Goal: Task Accomplishment & Management: Use online tool/utility

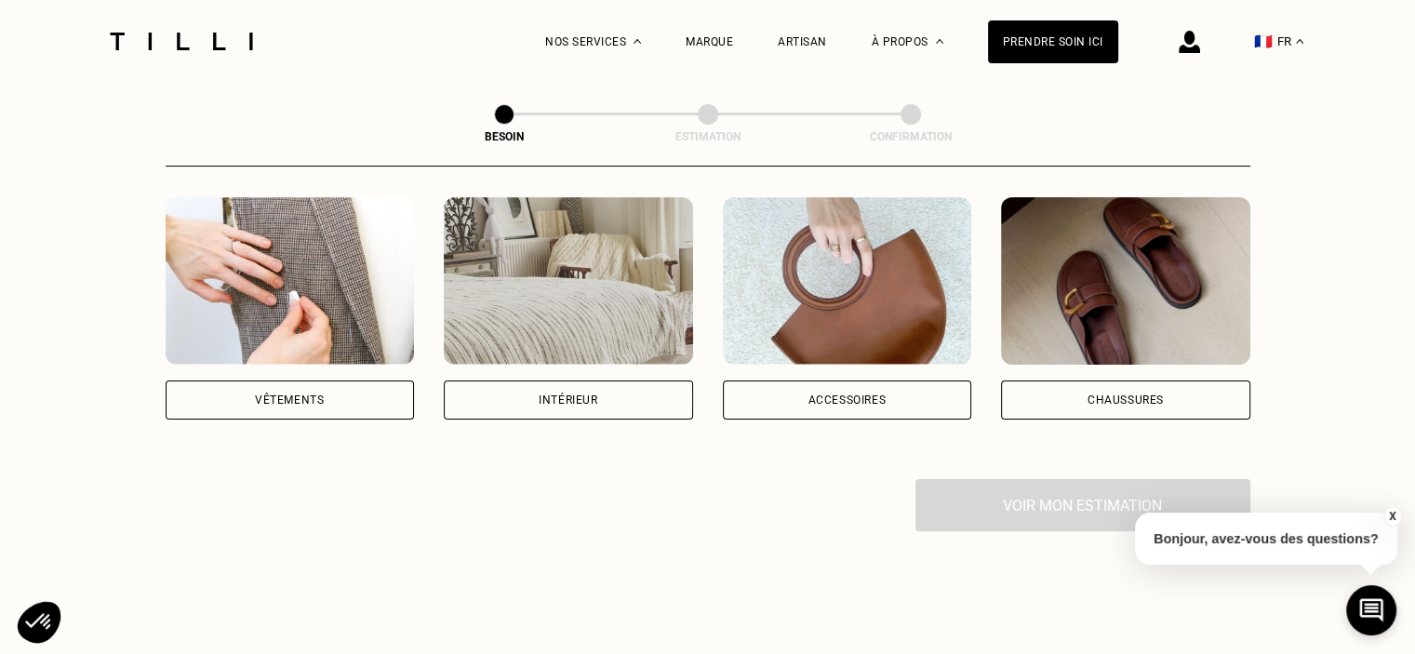
scroll to position [395, 0]
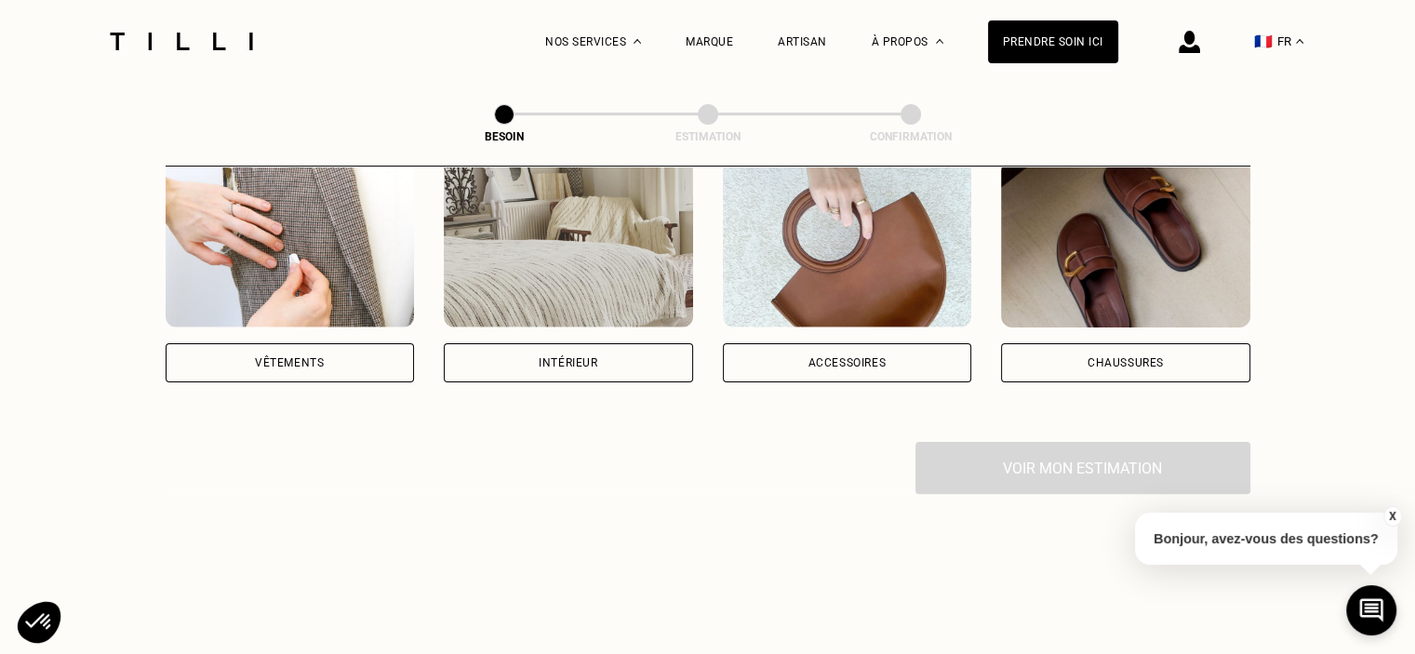
click at [287, 357] on div "Vêtements" at bounding box center [289, 362] width 69 height 11
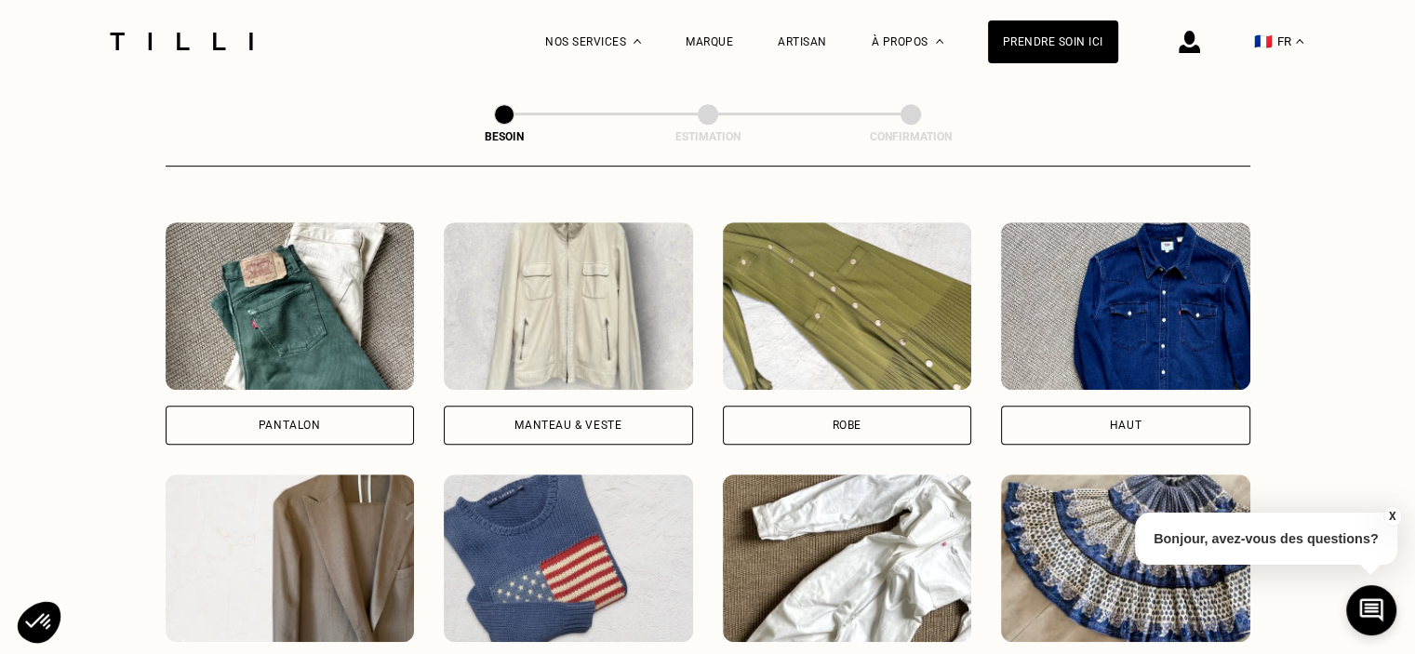
scroll to position [845, 0]
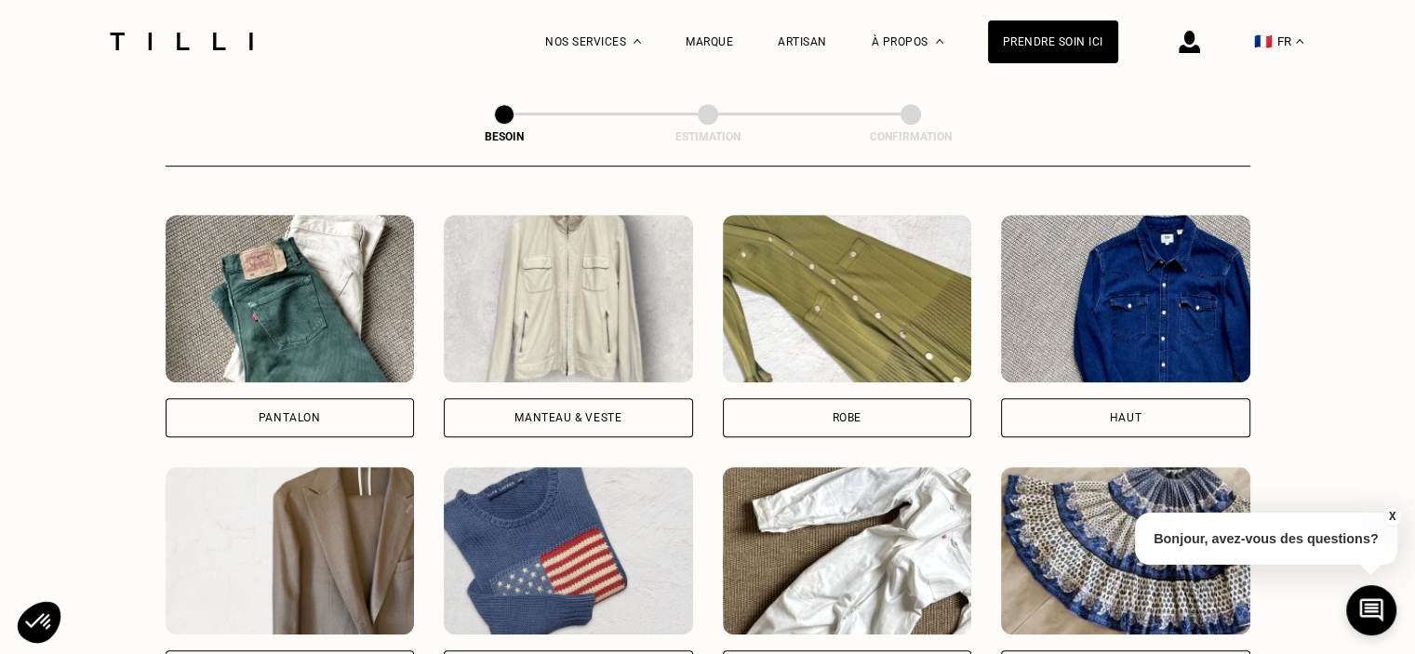
click at [249, 398] on div "Pantalon" at bounding box center [290, 417] width 249 height 39
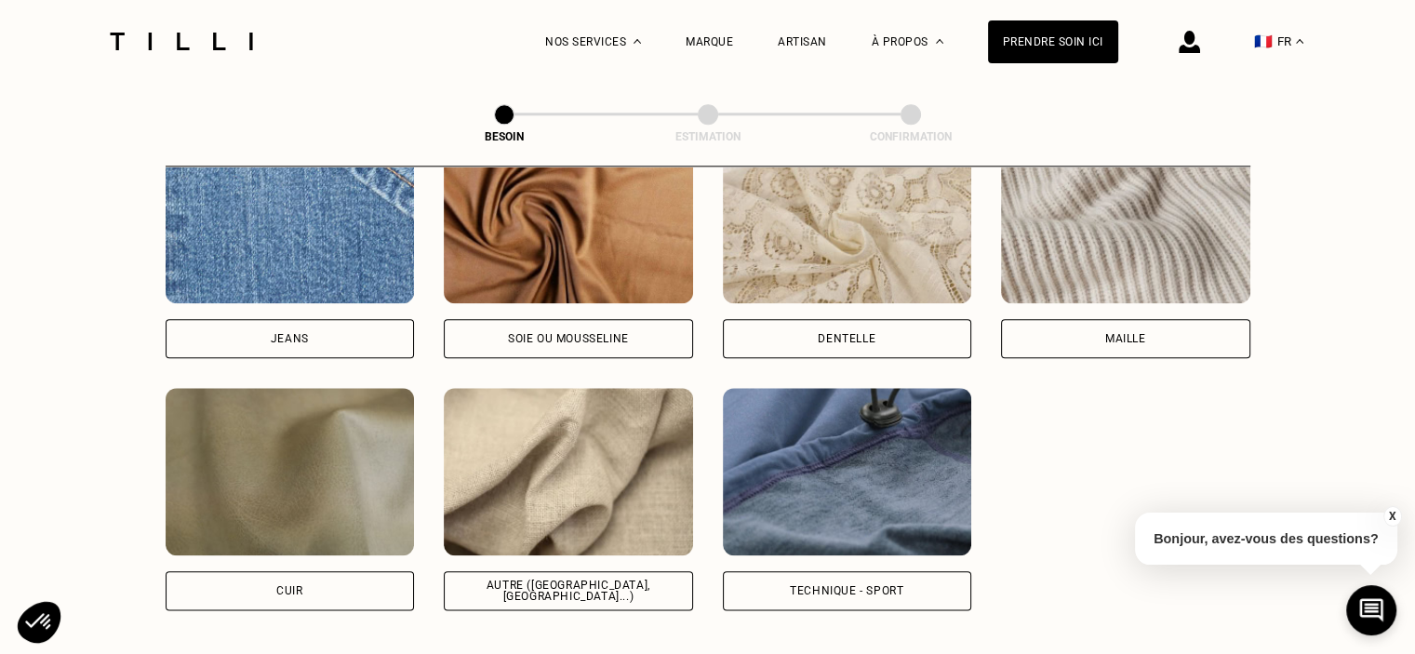
scroll to position [2058, 0]
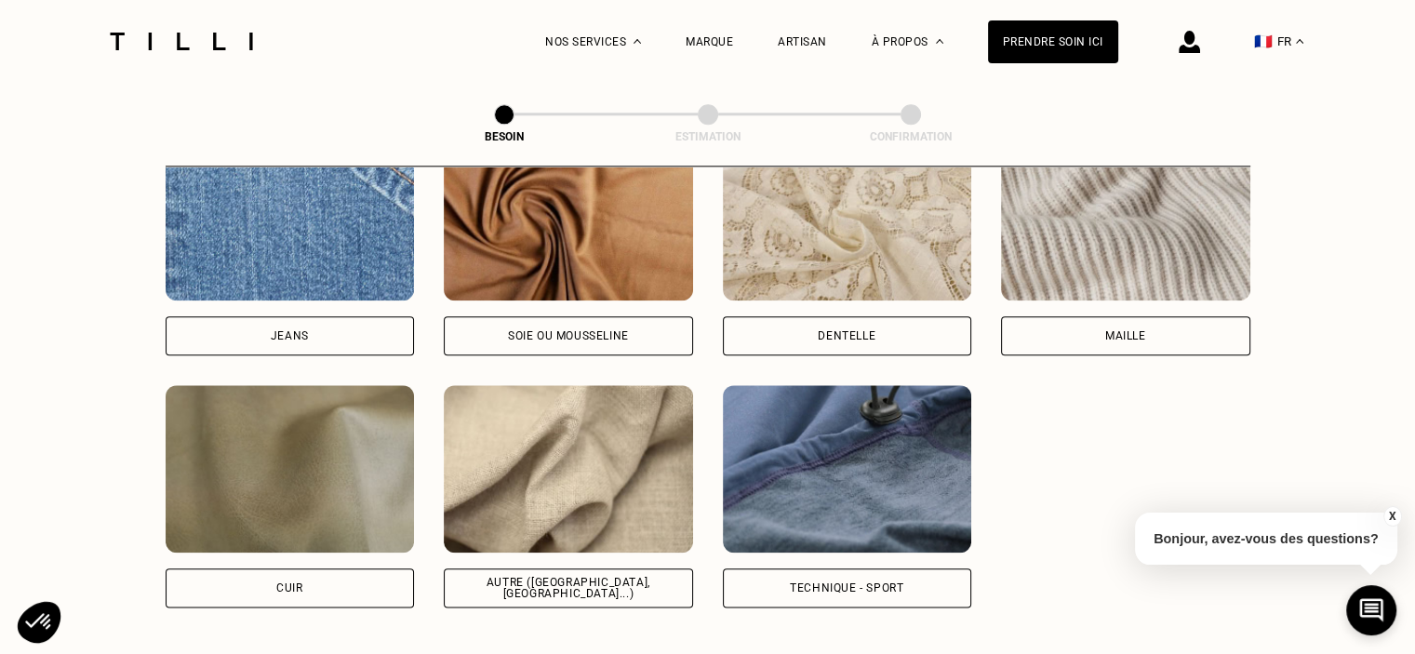
click at [304, 330] on div "Jeans" at bounding box center [290, 335] width 38 height 11
select select "FR"
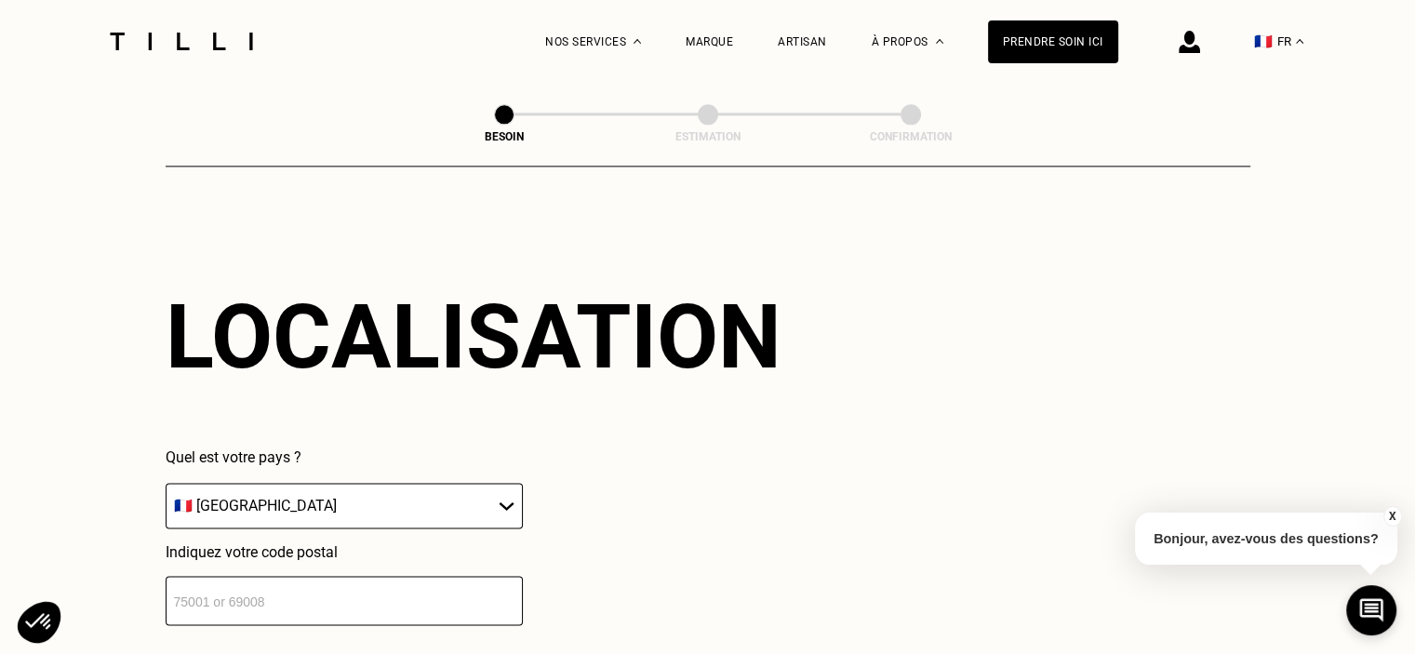
scroll to position [2813, 0]
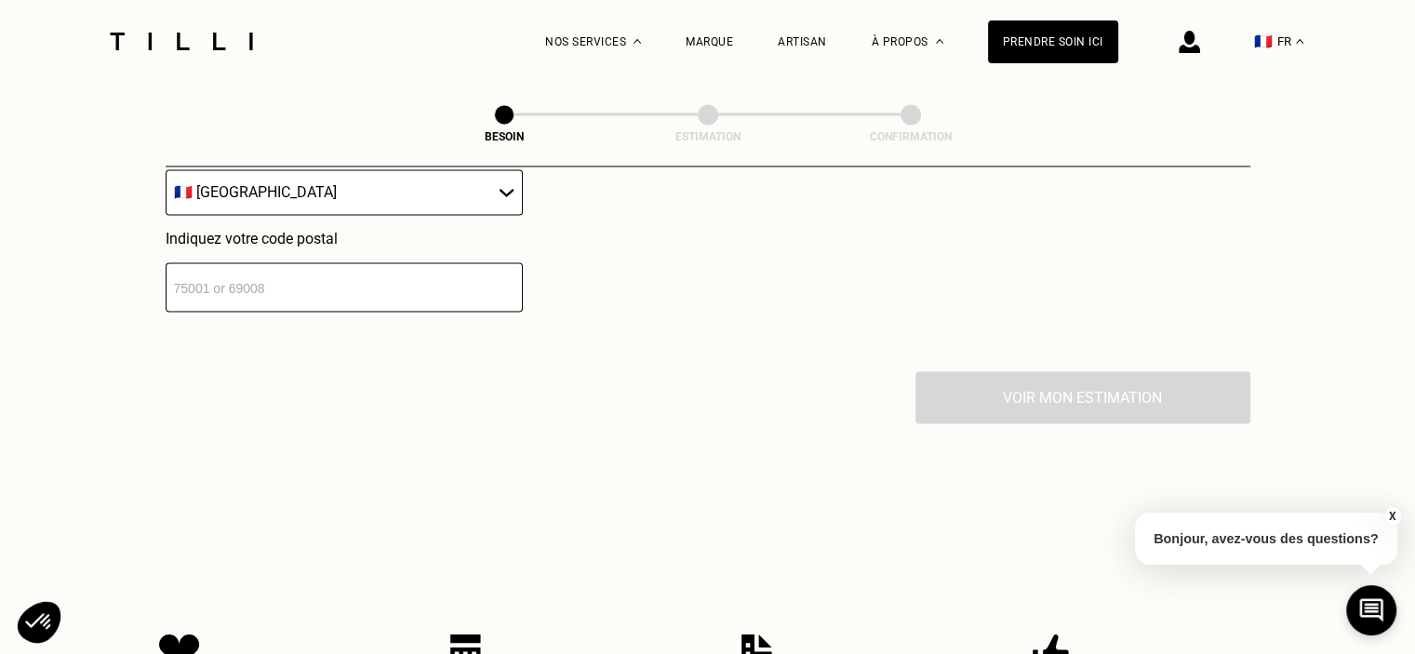
click at [374, 286] on input "number" at bounding box center [344, 286] width 357 height 49
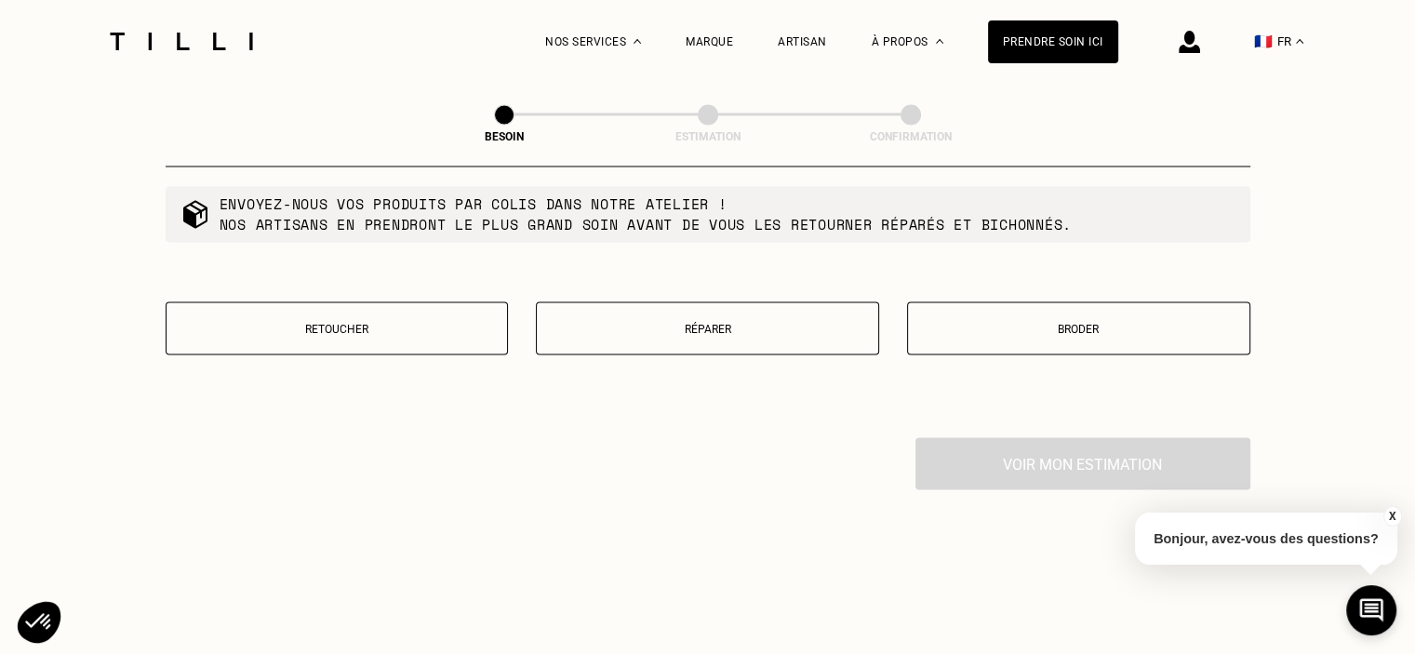
scroll to position [3244, 0]
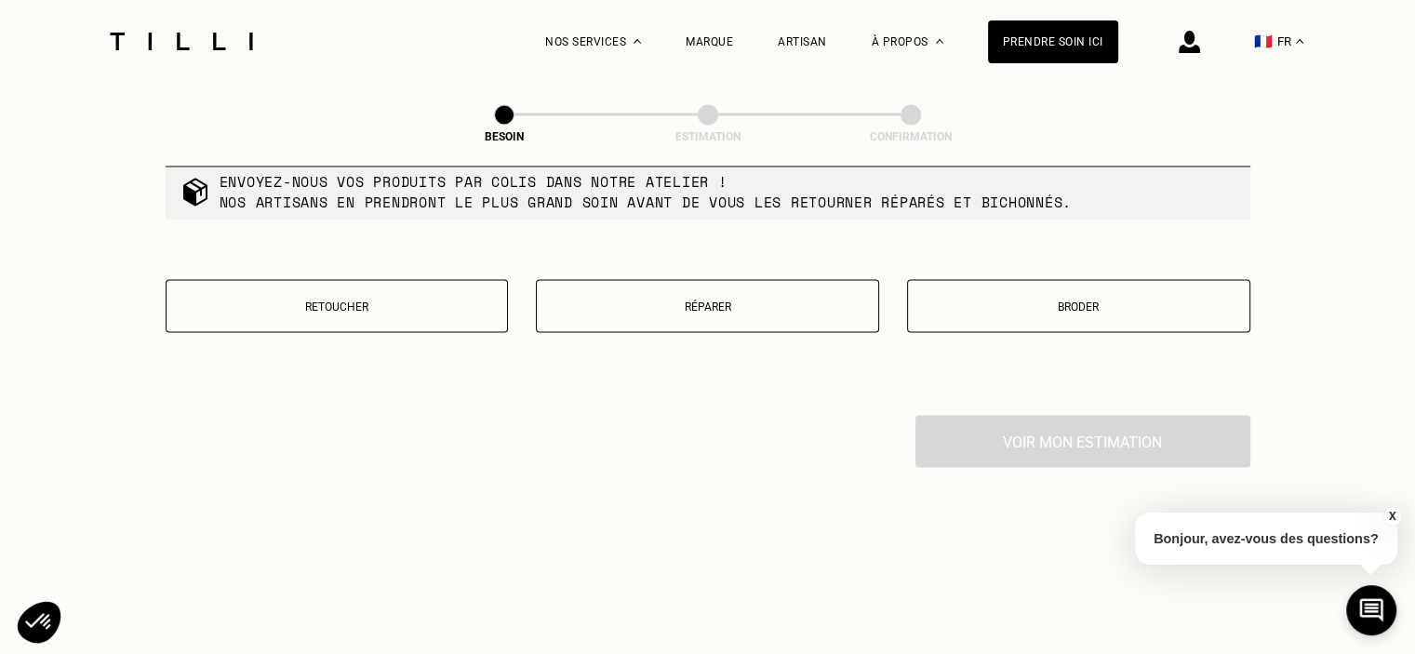
type input "33140"
click at [356, 323] on div "Retoucher [PERSON_NAME]" at bounding box center [708, 317] width 1085 height 76
click at [313, 312] on button "Retoucher" at bounding box center [337, 305] width 343 height 53
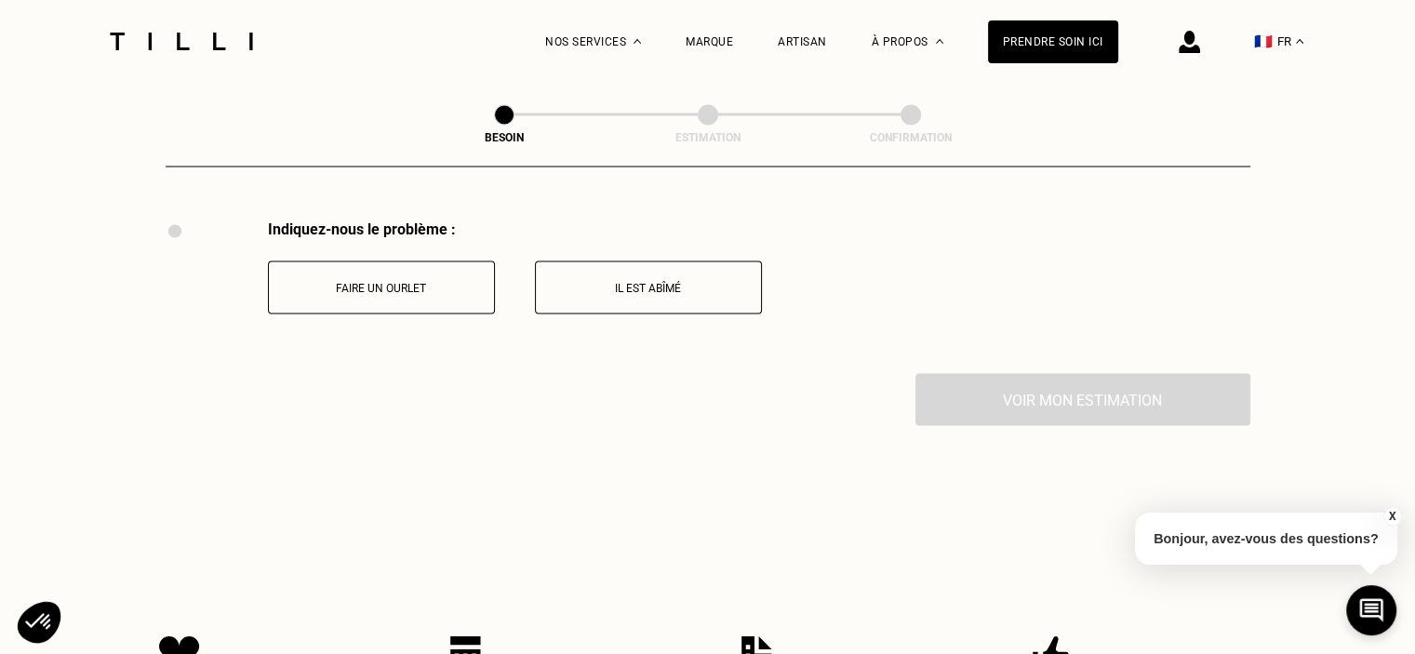
scroll to position [3440, 0]
click at [347, 290] on button "Faire un ourlet" at bounding box center [381, 286] width 227 height 53
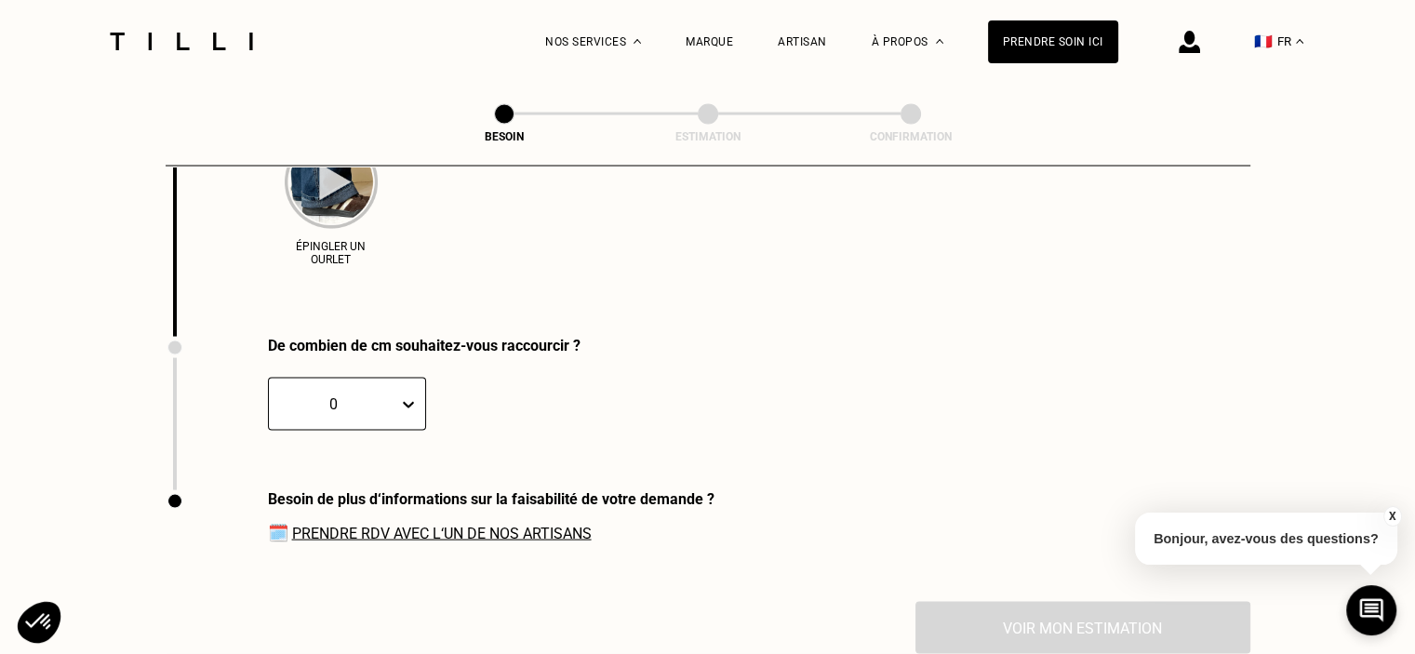
scroll to position [3719, 0]
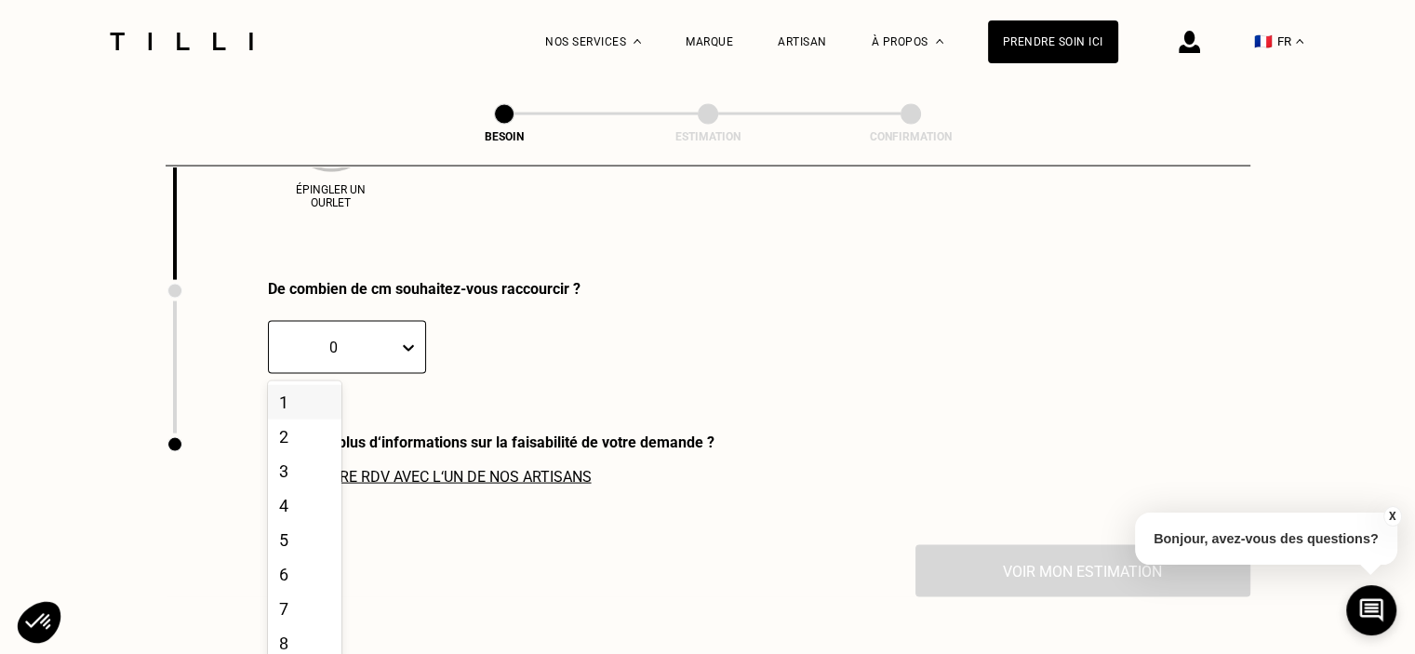
click at [398, 387] on div "De combien de cm souhaitez-vous raccourcir ? 20 results available. Use Up and D…" at bounding box center [373, 357] width 415 height 154
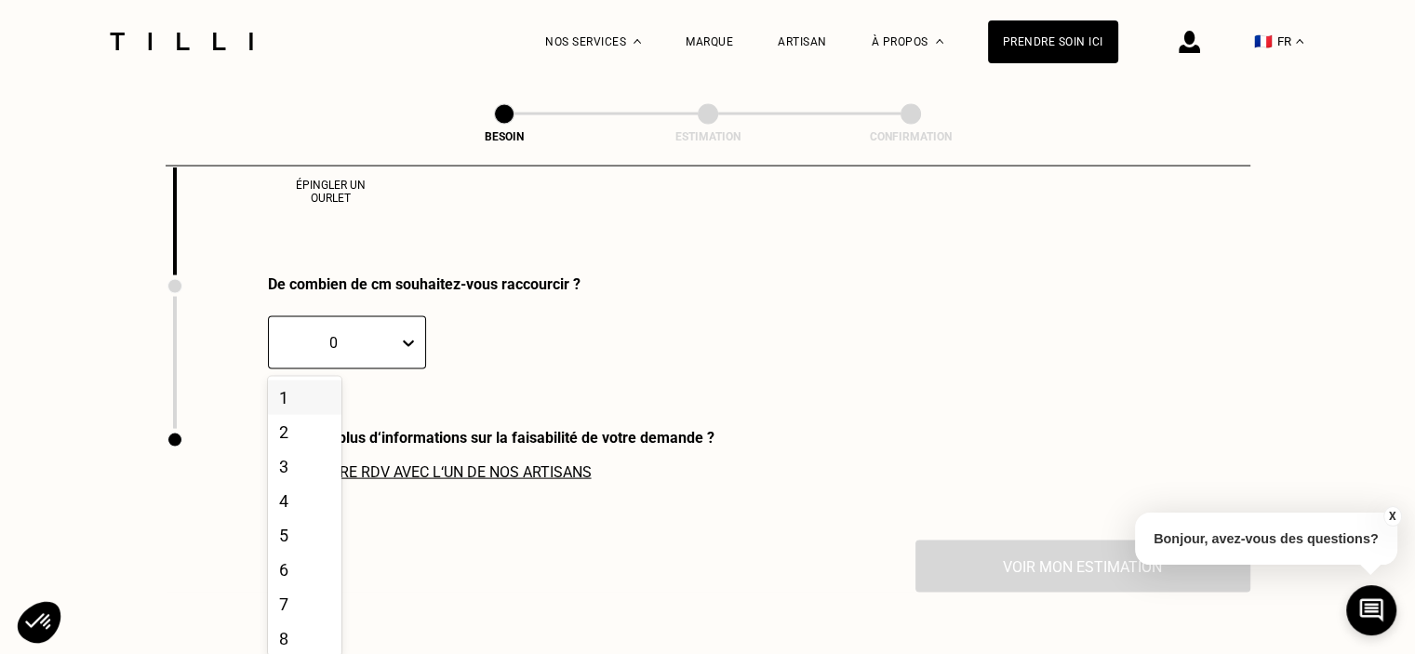
scroll to position [3780, 0]
click at [289, 449] on div "3" at bounding box center [305, 466] width 74 height 34
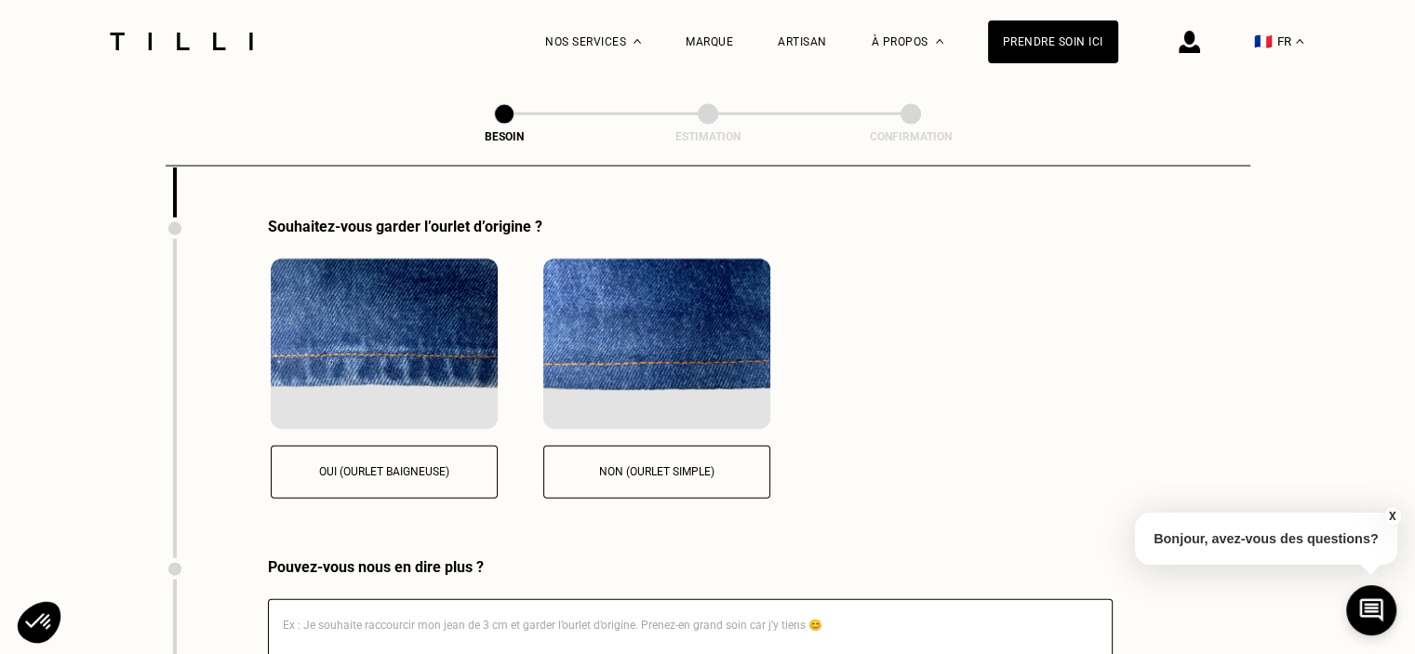
scroll to position [3990, 0]
click at [432, 474] on button "Oui (ourlet baigneuse)" at bounding box center [384, 472] width 227 height 53
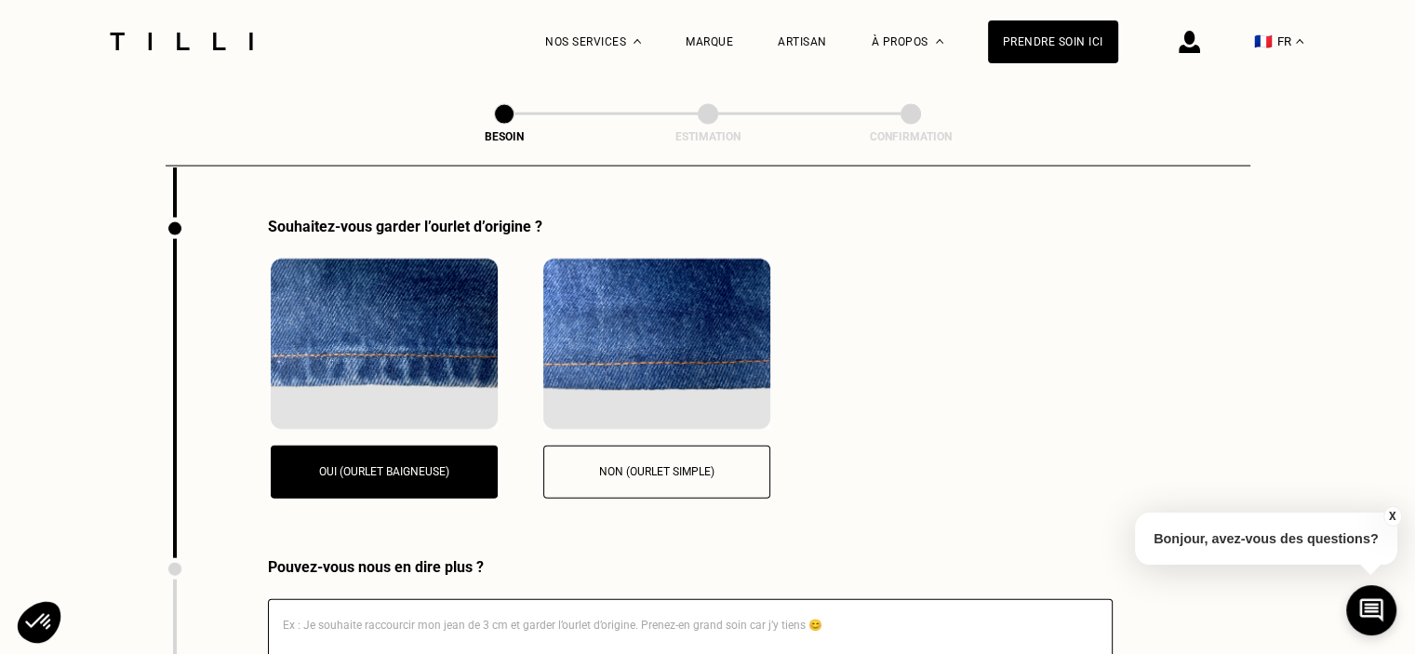
click at [1390, 520] on button "X" at bounding box center [1392, 516] width 19 height 20
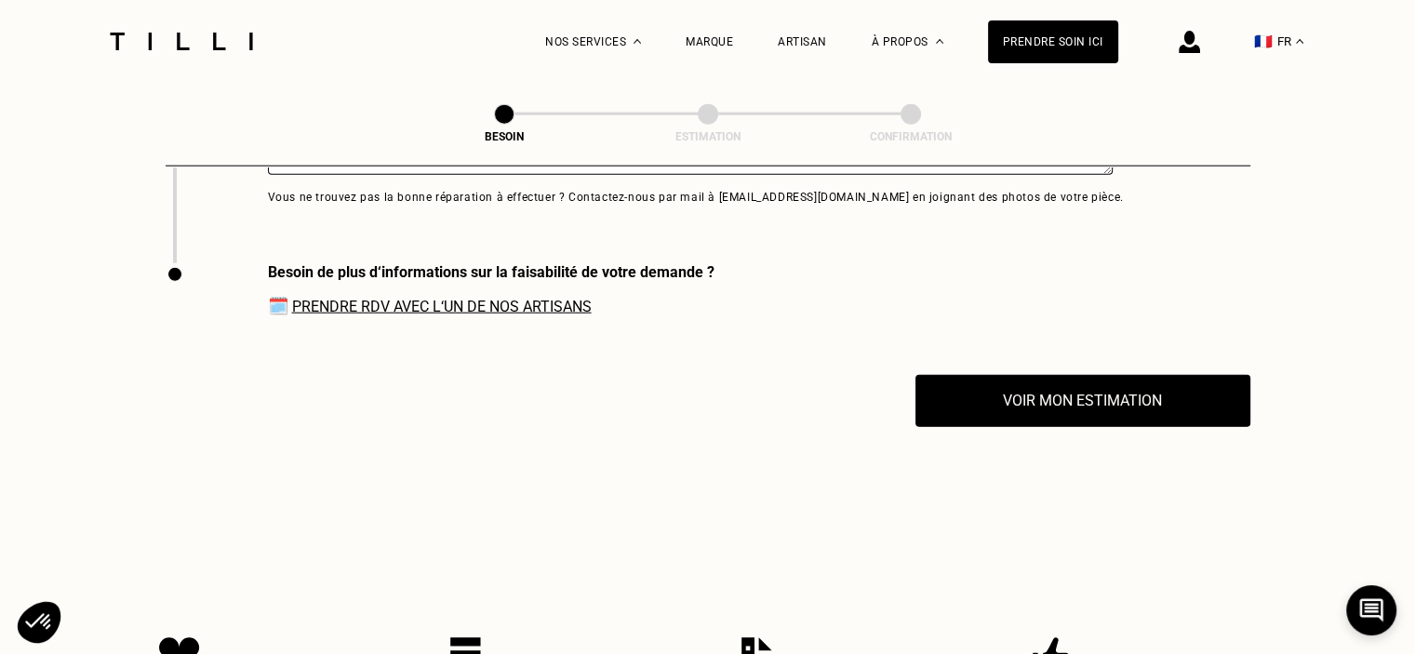
scroll to position [4545, 0]
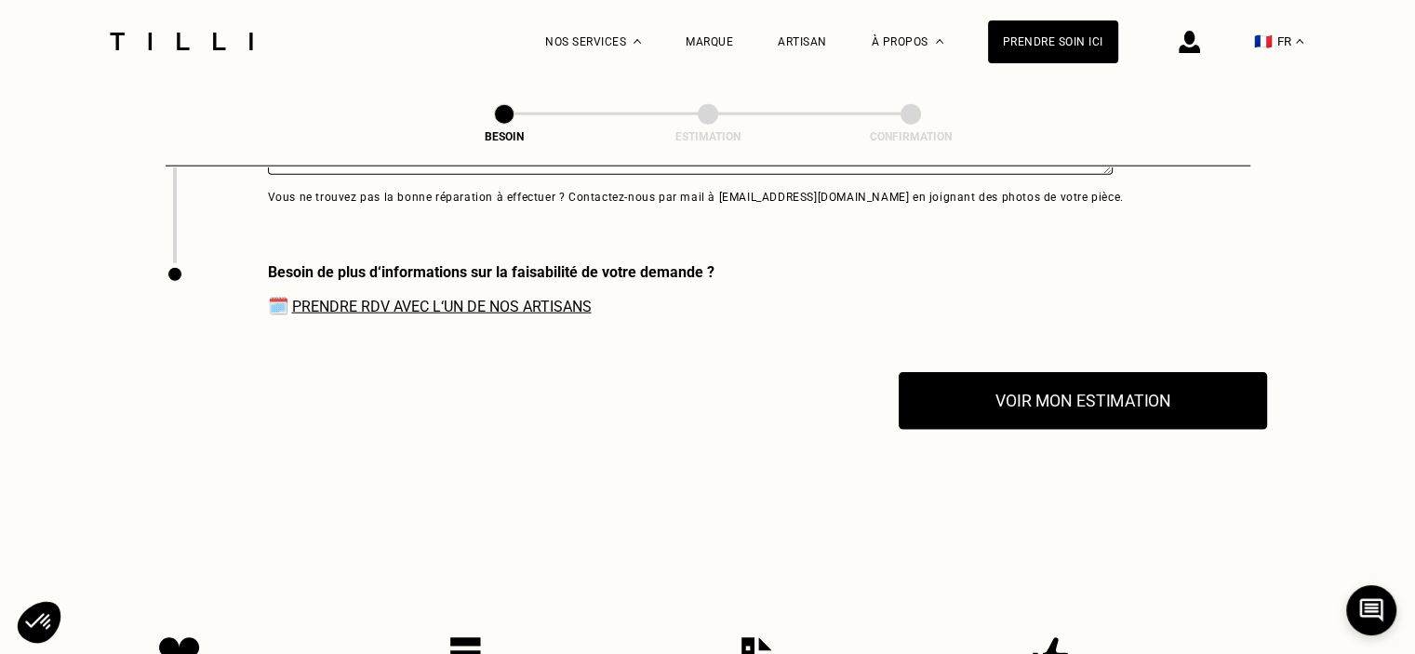
click at [1149, 385] on button "Voir mon estimation" at bounding box center [1083, 401] width 369 height 58
